Goal: Task Accomplishment & Management: Manage account settings

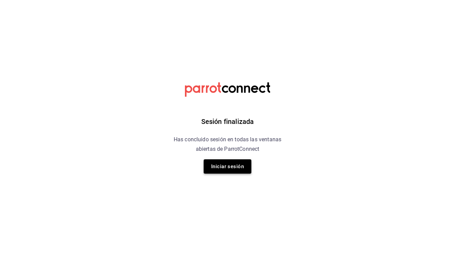
click at [238, 165] on button "Iniciar sesión" at bounding box center [228, 166] width 48 height 14
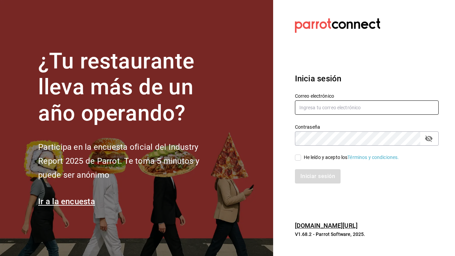
click at [362, 106] on input "text" at bounding box center [367, 107] width 144 height 14
type input "[EMAIL_ADDRESS][DOMAIN_NAME]"
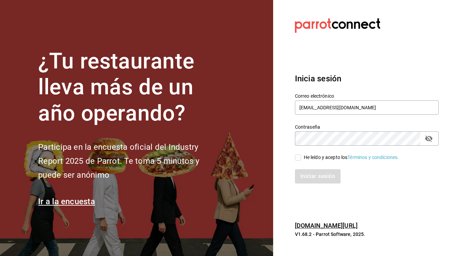
click at [299, 158] on input "He leído y acepto los Términos y condiciones." at bounding box center [298, 158] width 6 height 6
checkbox input "true"
click at [308, 174] on button "Iniciar sesión" at bounding box center [318, 176] width 46 height 14
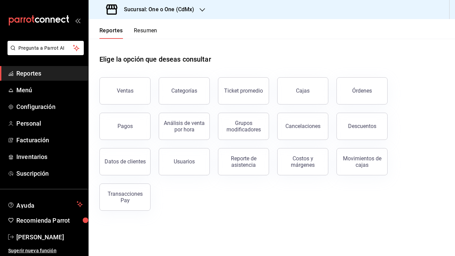
click at [174, 11] on h3 "Sucursal: One o One (CdMx)" at bounding box center [156, 9] width 76 height 8
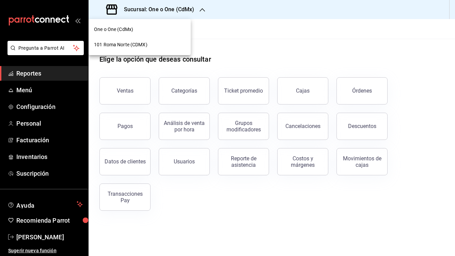
click at [143, 45] on span "101 Roma Norte (CDMX)" at bounding box center [120, 44] width 53 height 7
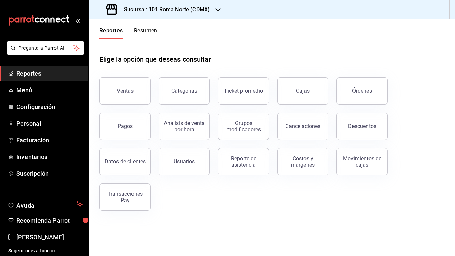
click at [145, 31] on button "Resumen" at bounding box center [145, 33] width 23 height 12
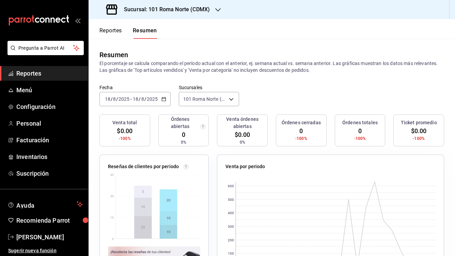
click at [163, 97] on icon "button" at bounding box center [163, 99] width 5 height 5
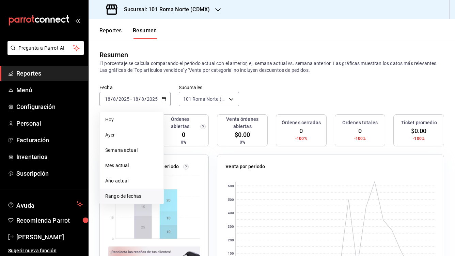
click at [130, 197] on span "Rango de fechas" at bounding box center [131, 196] width 53 height 7
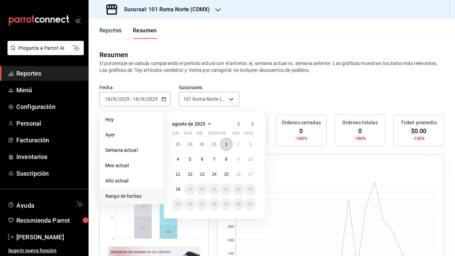
click at [227, 142] on abbr "1" at bounding box center [226, 144] width 2 height 5
click at [249, 176] on abbr "17" at bounding box center [250, 174] width 4 height 5
